Goal: Transaction & Acquisition: Book appointment/travel/reservation

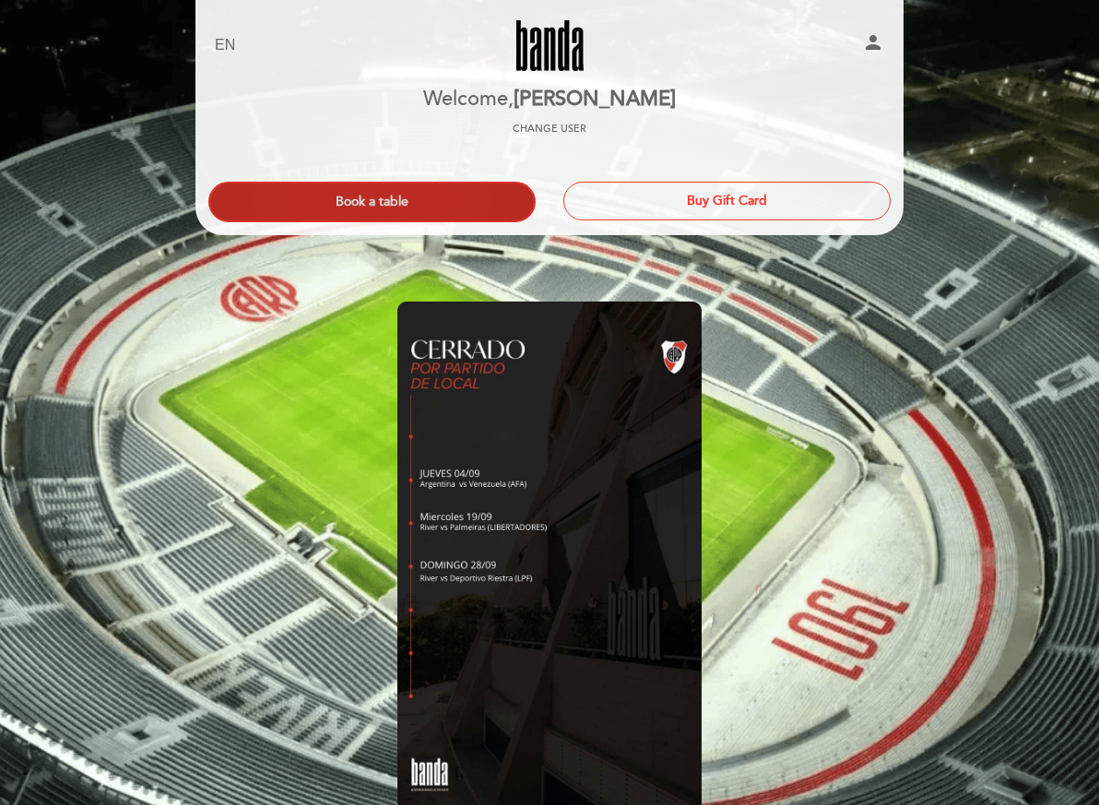
click at [492, 207] on button "Book a table" at bounding box center [371, 202] width 327 height 41
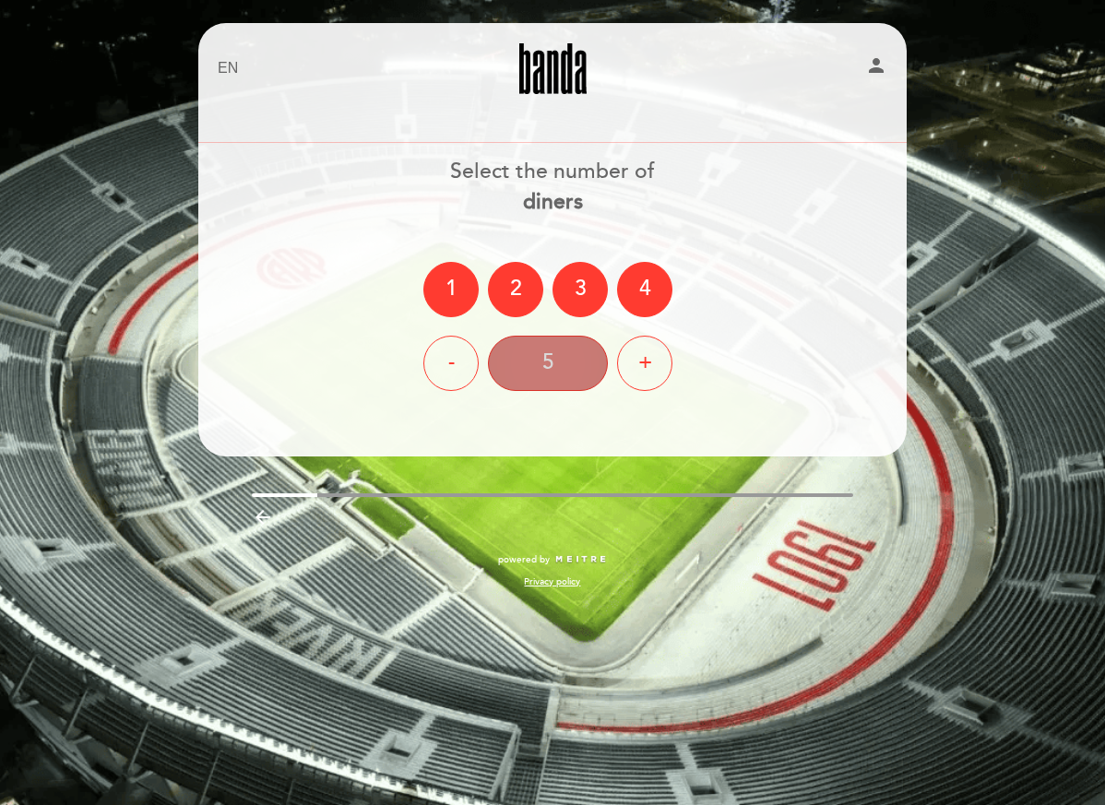
click at [591, 361] on div "5" at bounding box center [548, 363] width 120 height 55
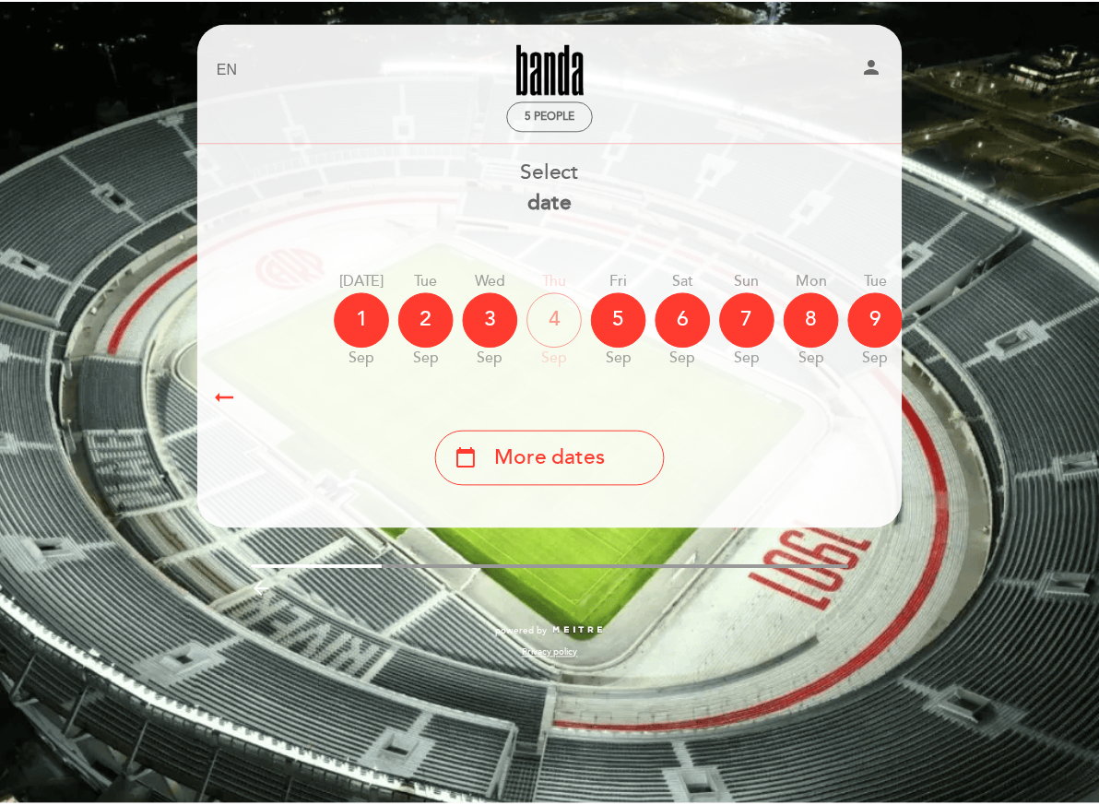
scroll to position [0, 542]
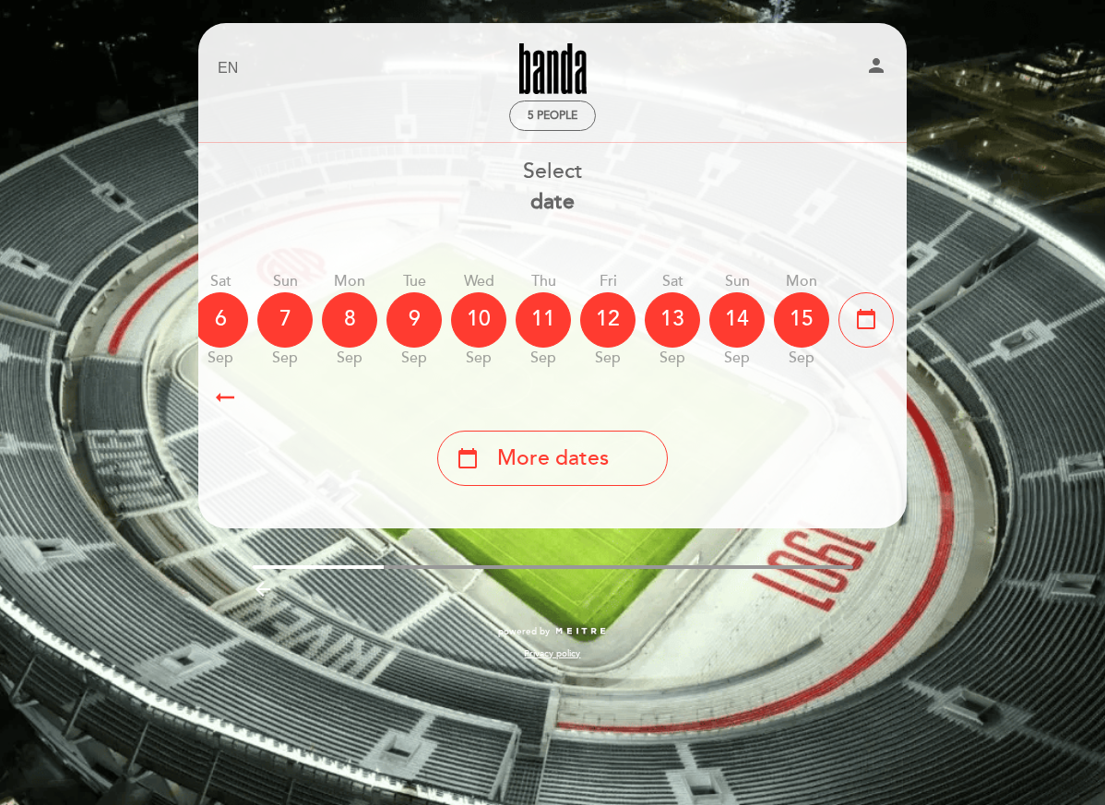
click at [619, 480] on div "calendar_today More dates" at bounding box center [552, 458] width 231 height 55
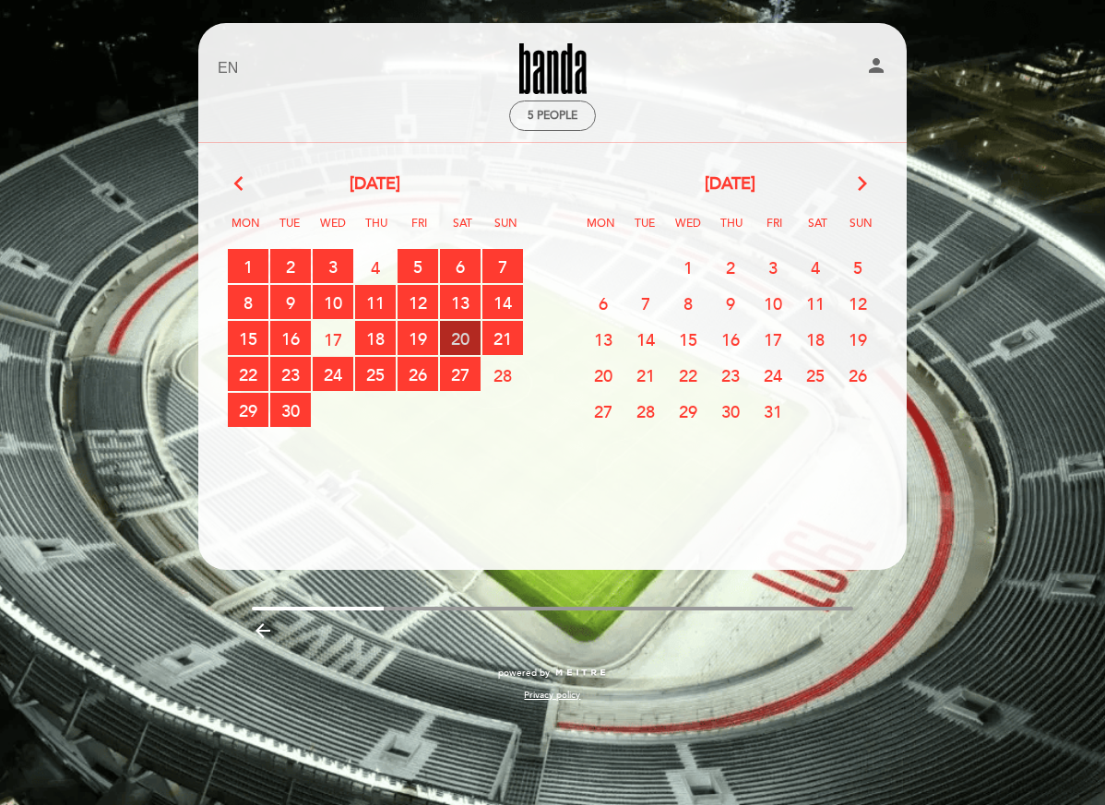
click at [469, 339] on span "20 RESERVATIONS AVAILABLE" at bounding box center [460, 338] width 41 height 34
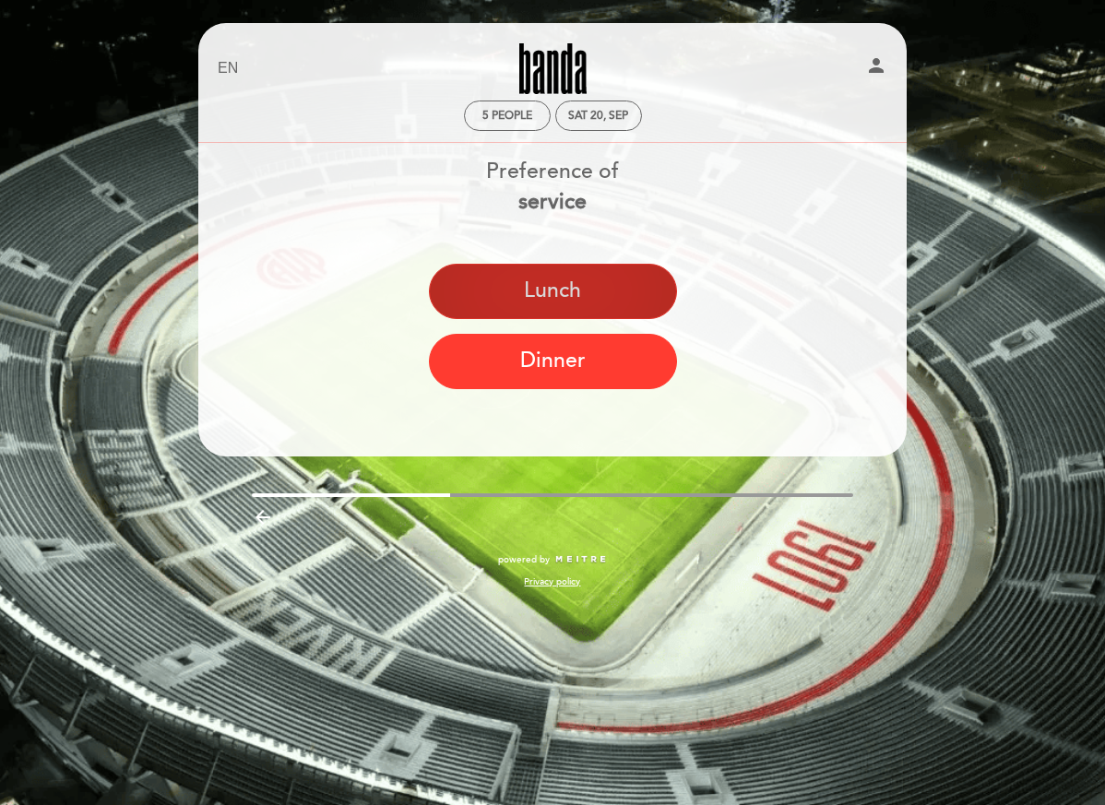
click at [579, 288] on button "Lunch" at bounding box center [553, 291] width 248 height 55
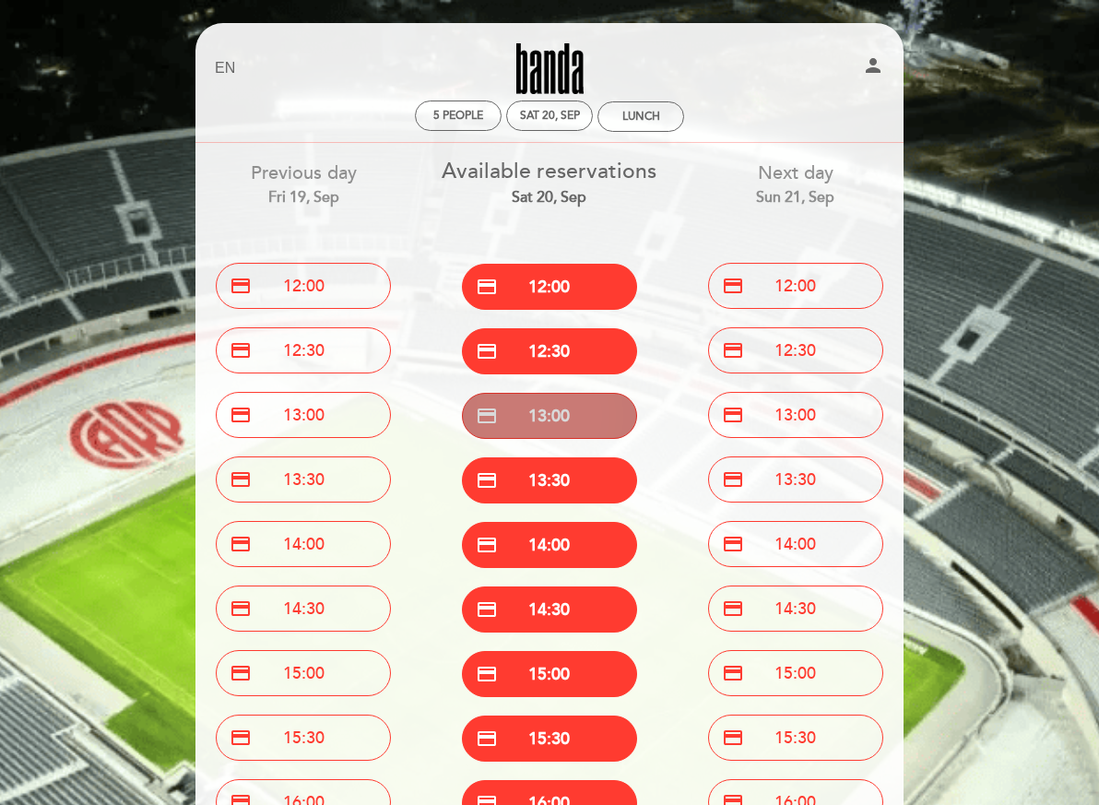
click at [586, 425] on button "credit_card 13:00" at bounding box center [549, 416] width 175 height 46
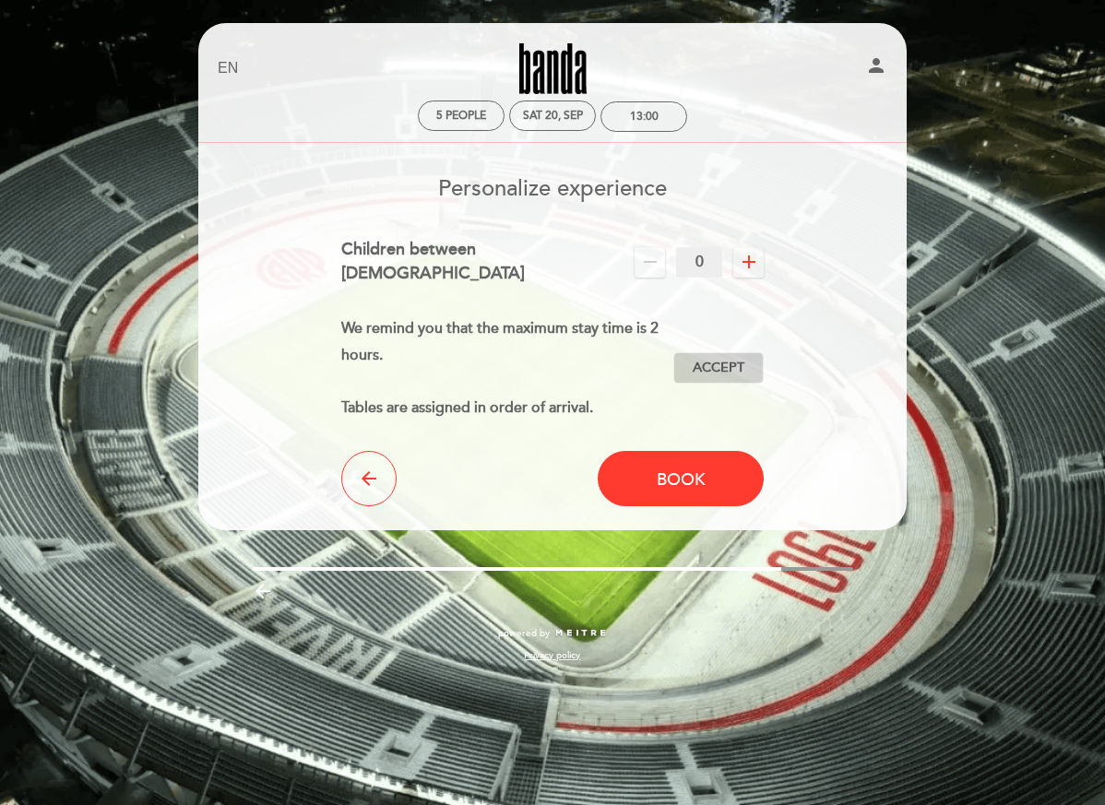
click at [755, 357] on button "Accept Accepted" at bounding box center [718, 367] width 90 height 31
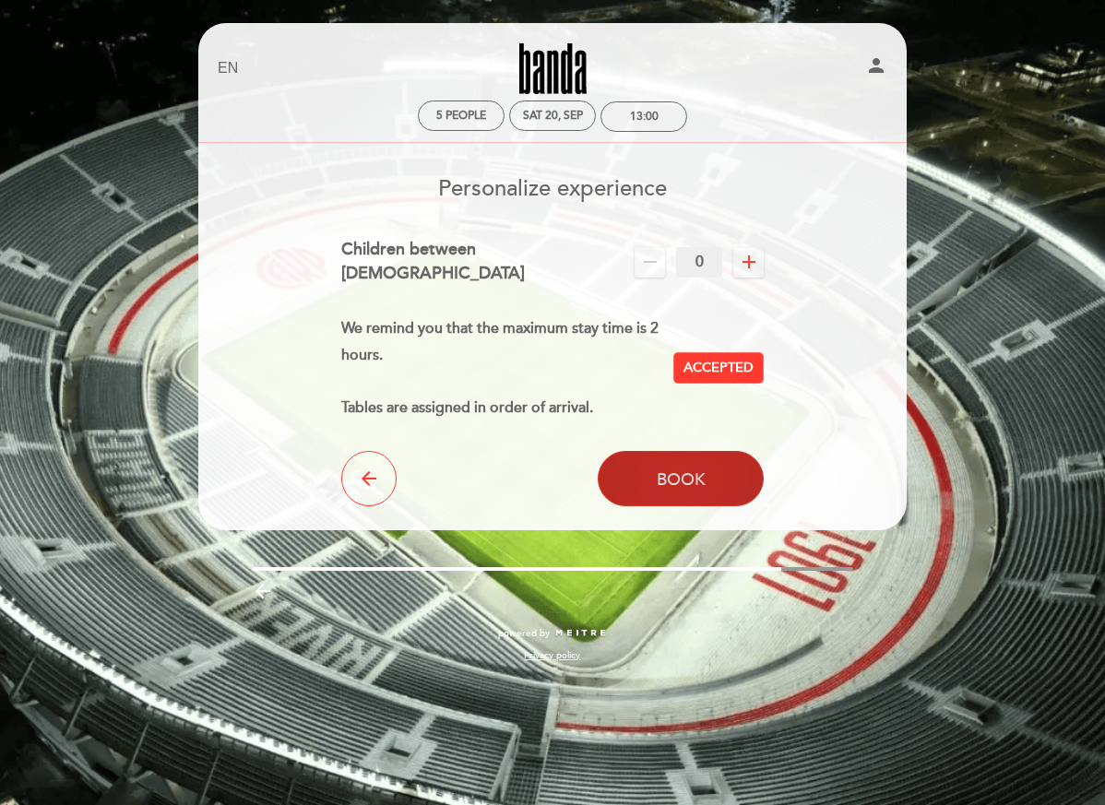
click at [729, 468] on button "Book" at bounding box center [681, 478] width 166 height 55
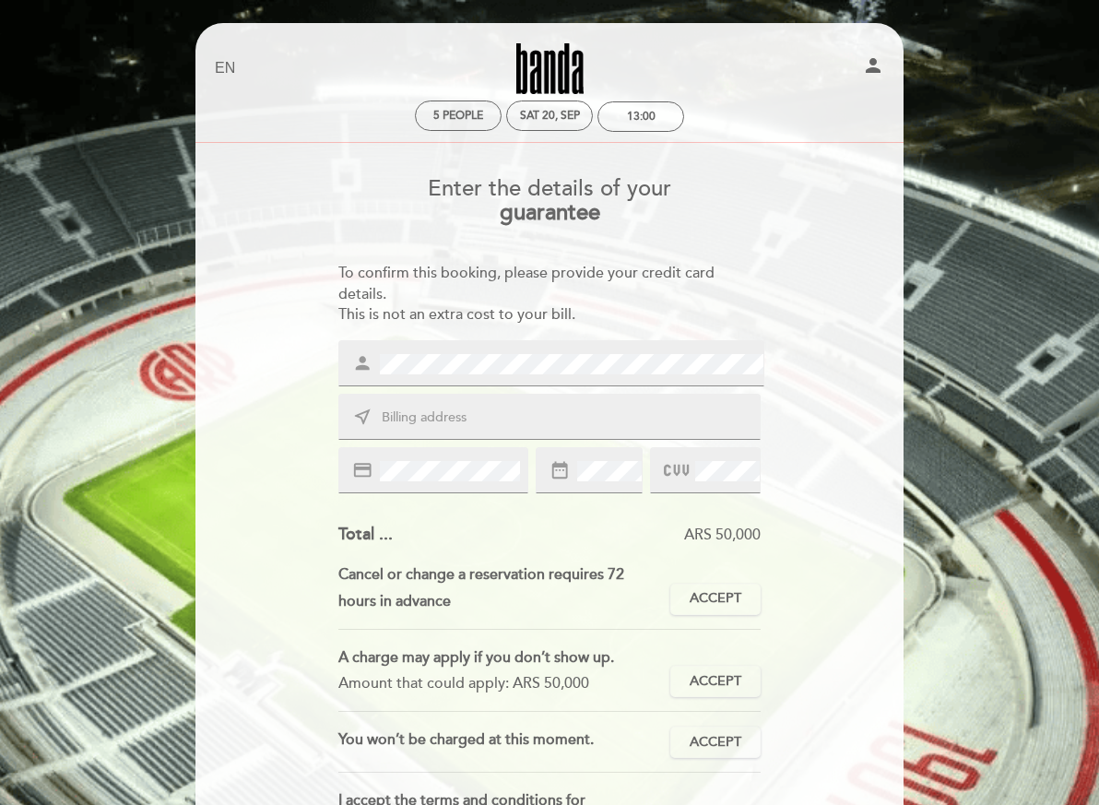
click at [579, 399] on div "near_me" at bounding box center [549, 417] width 423 height 46
click at [579, 408] on input "text" at bounding box center [572, 418] width 384 height 21
type input "Av. [PERSON_NAME][STREET_ADDRESS]"
click at [660, 480] on div at bounding box center [705, 470] width 111 height 46
drag, startPoint x: 673, startPoint y: 469, endPoint x: 690, endPoint y: 476, distance: 17.8
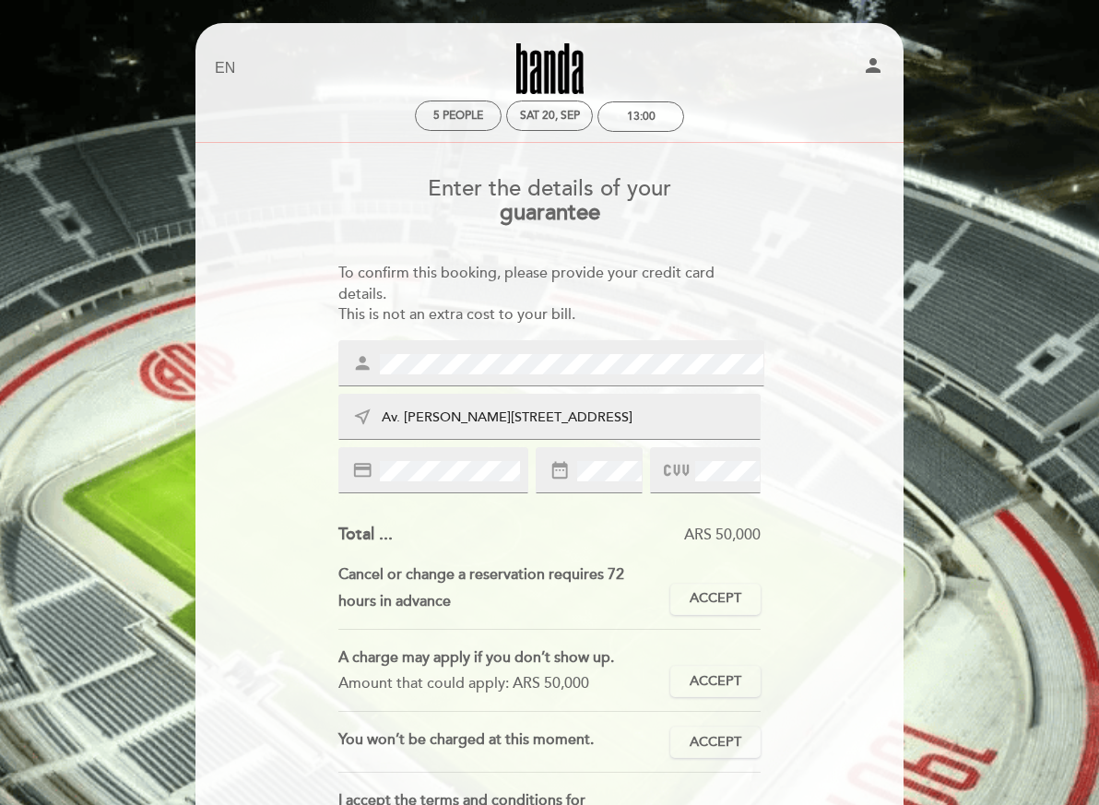
click at [686, 476] on icon at bounding box center [676, 471] width 25 height 30
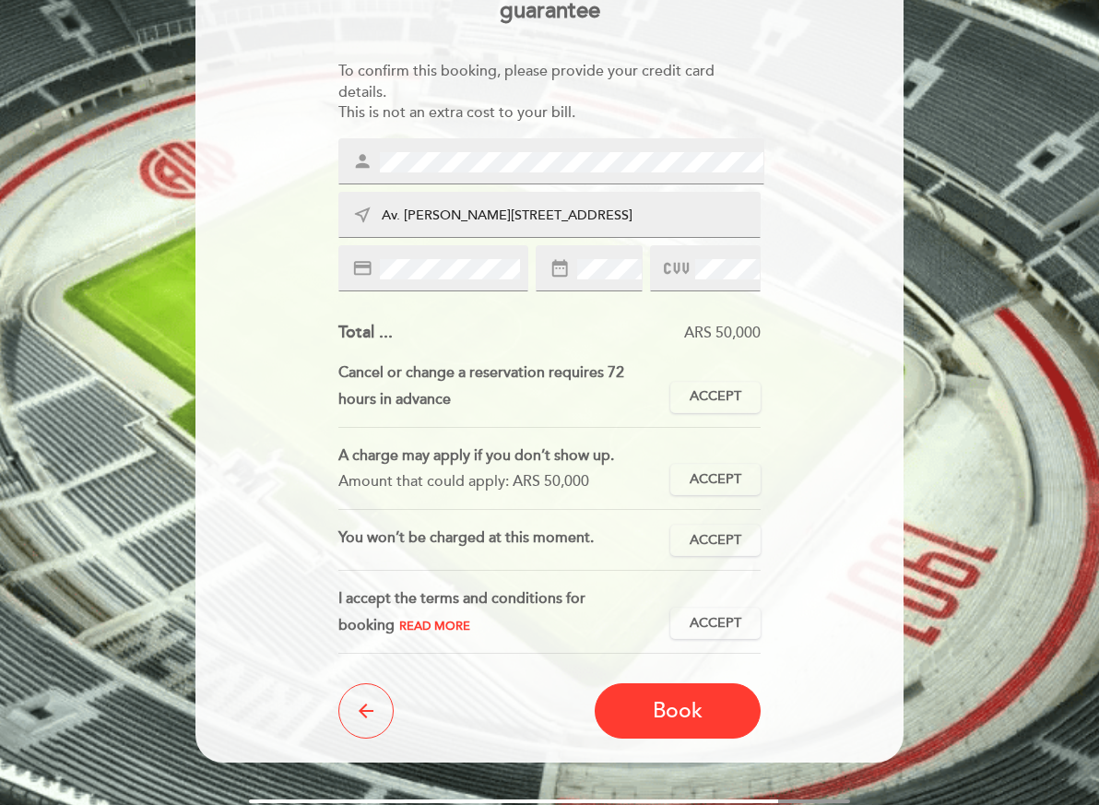
scroll to position [221, 0]
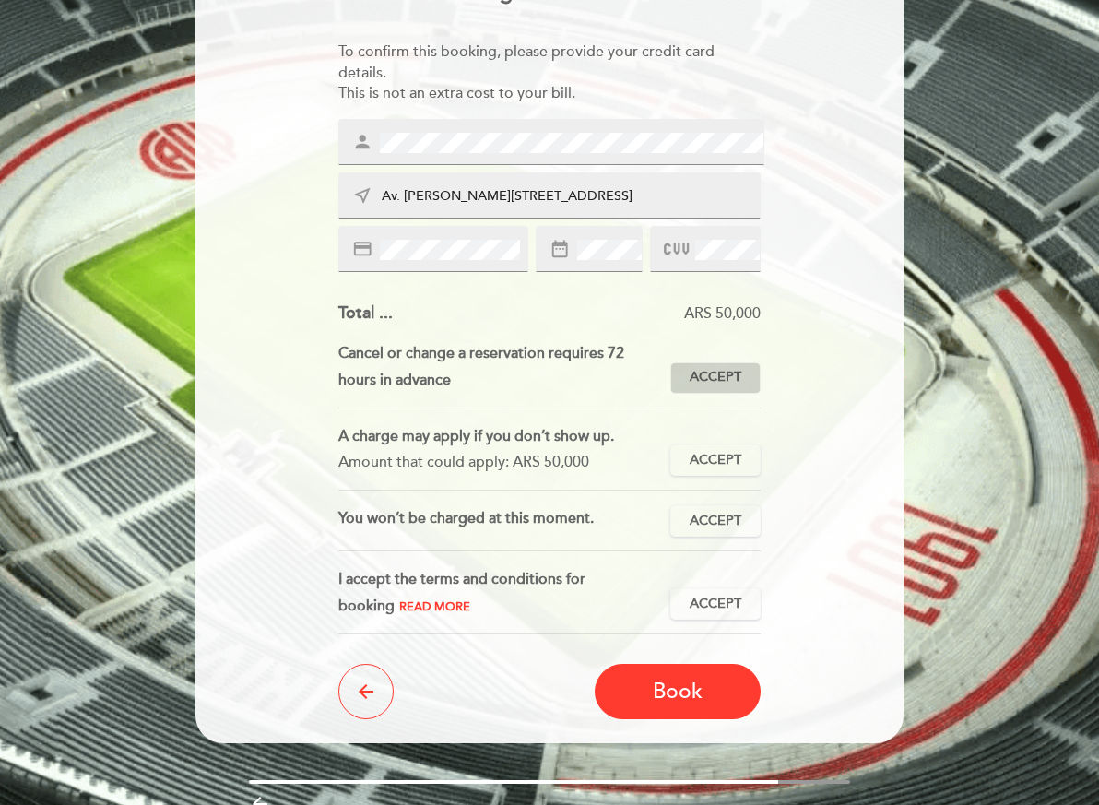
click at [725, 383] on span "Accept" at bounding box center [716, 377] width 52 height 19
click at [731, 465] on span "Accept" at bounding box center [716, 460] width 52 height 19
click at [736, 534] on button "Accept Accepted" at bounding box center [715, 520] width 90 height 31
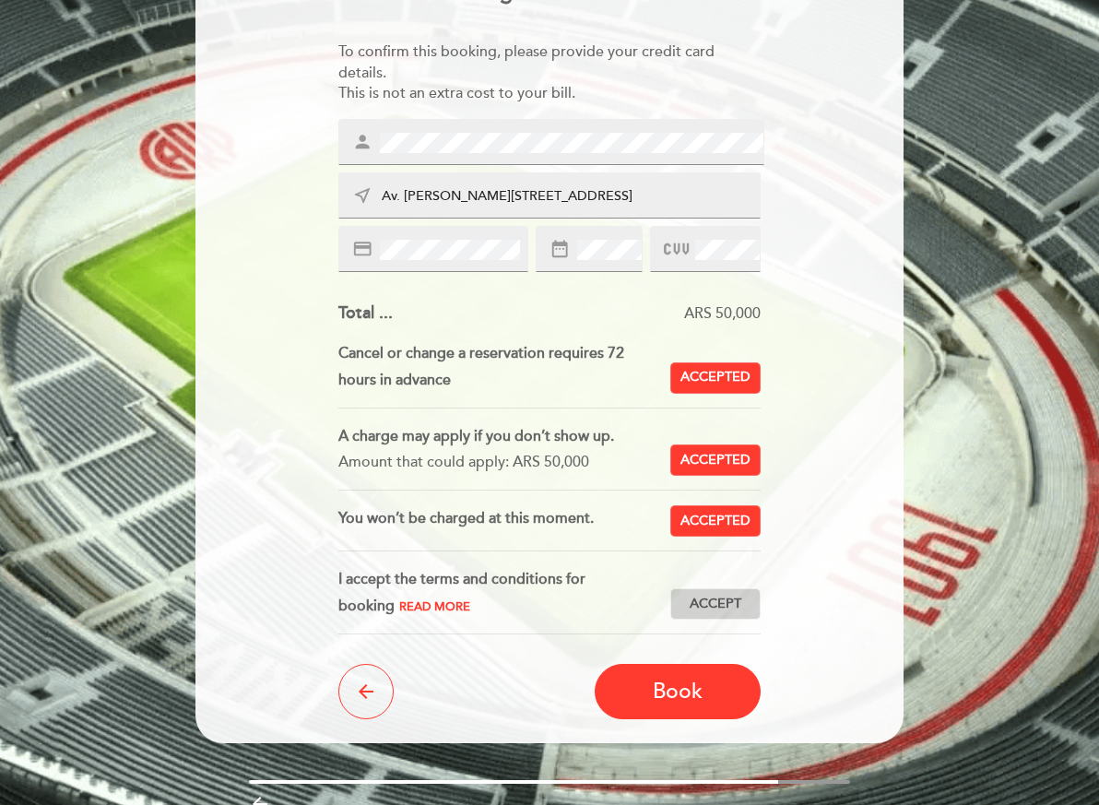
click at [745, 609] on button "Accept Accepted" at bounding box center [715, 603] width 90 height 31
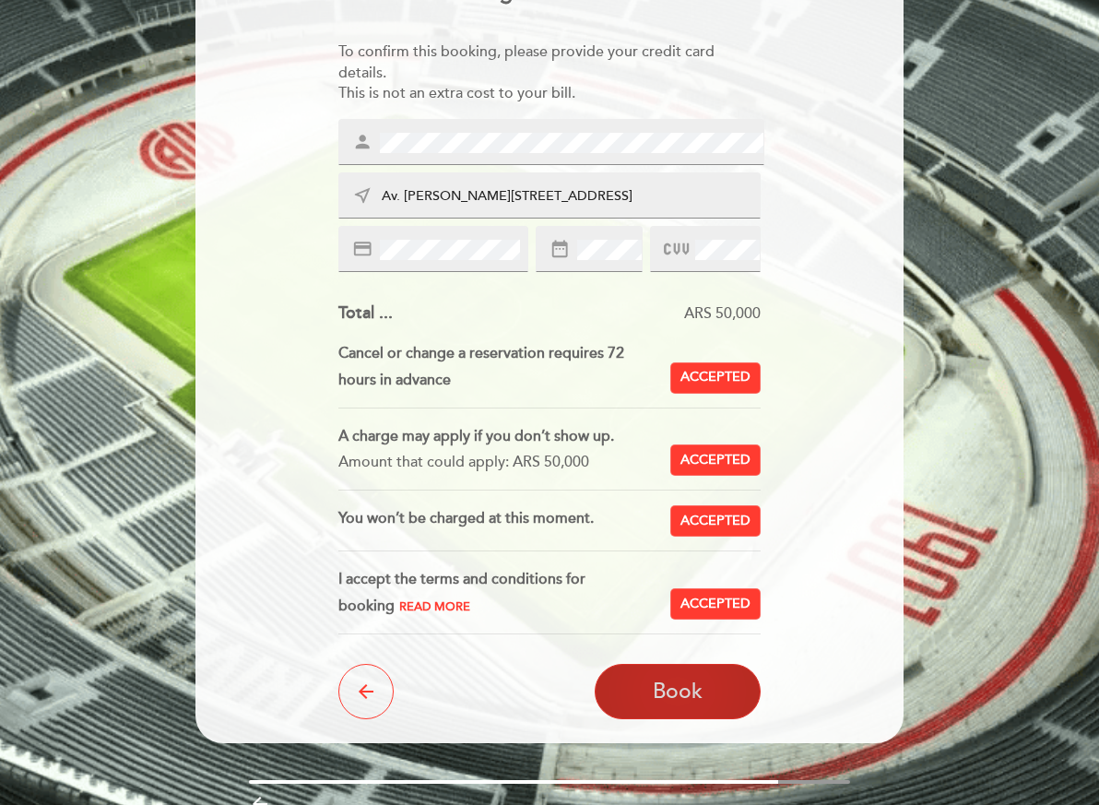
click at [695, 705] on button "Book" at bounding box center [678, 691] width 166 height 55
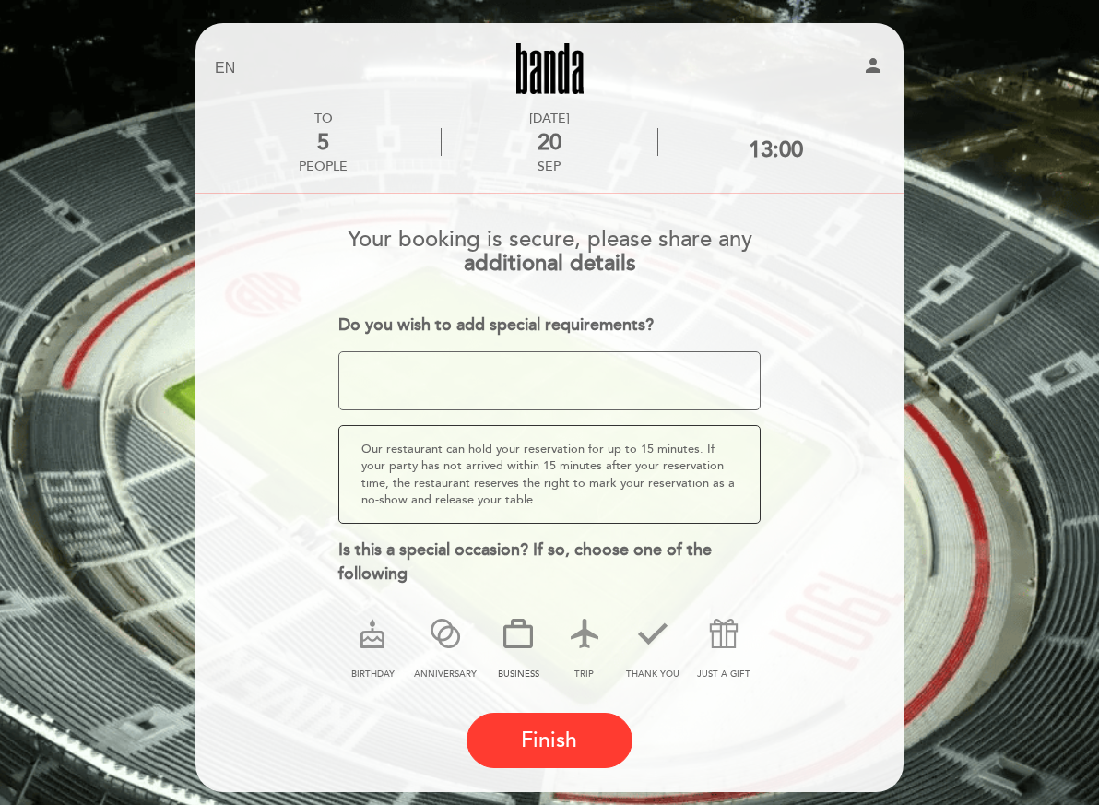
scroll to position [78, 0]
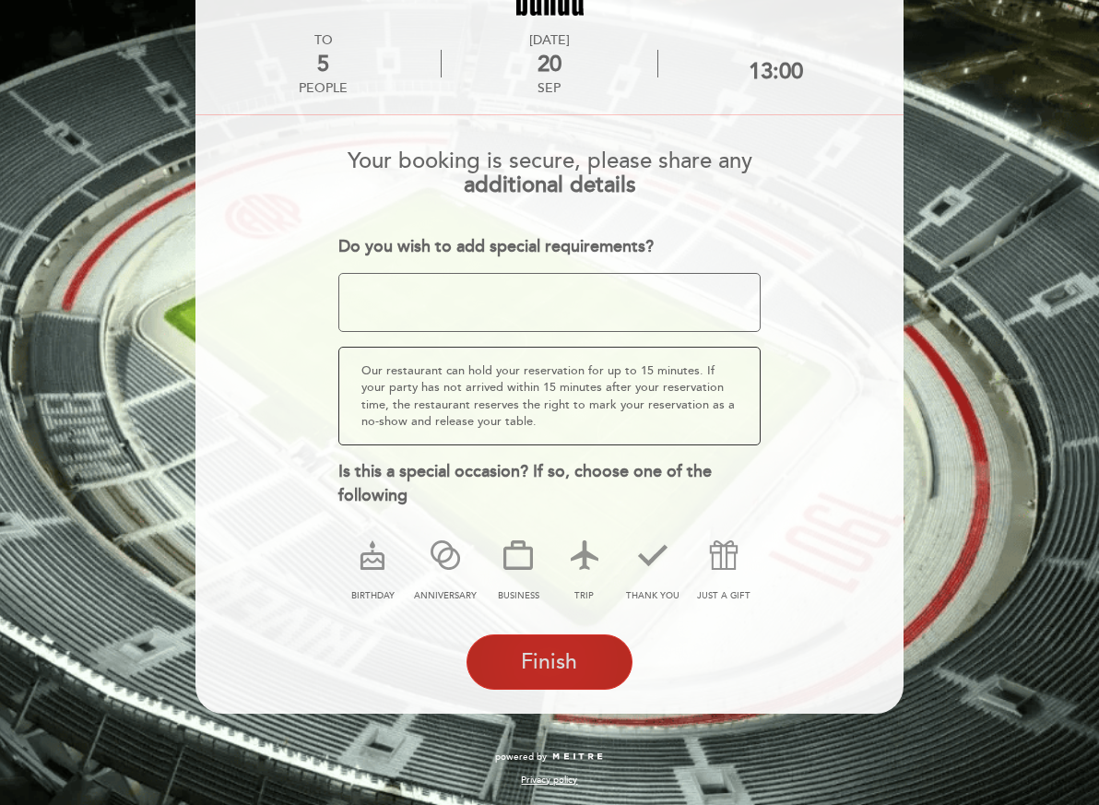
click at [575, 654] on span "Finish" at bounding box center [549, 662] width 56 height 26
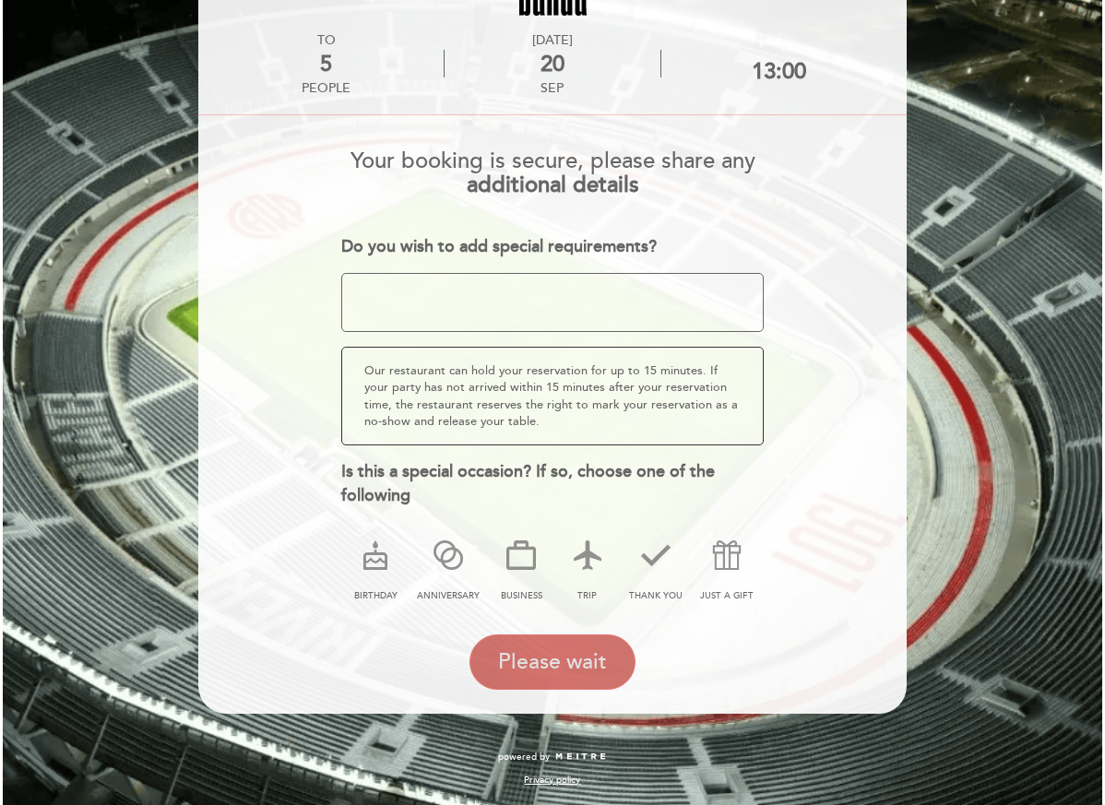
scroll to position [0, 0]
